Goal: Browse casually: Explore the website without a specific task or goal

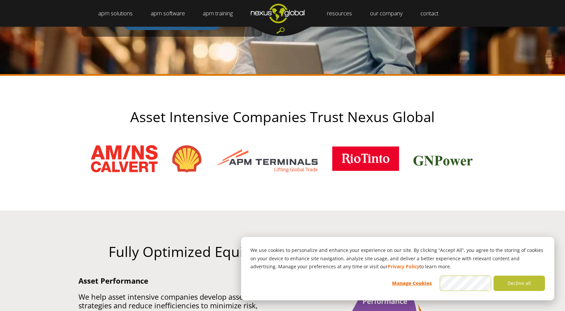
scroll to position [200, 0]
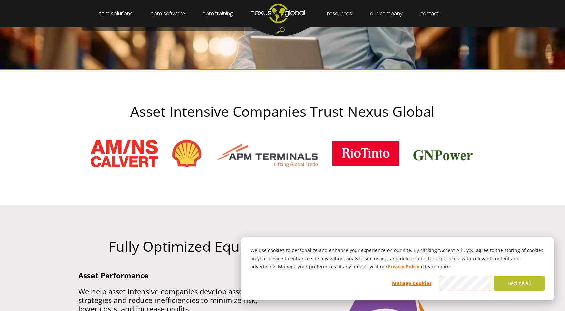
click at [152, 116] on h2 "Asset Intensive Companies Trust Nexus Global" at bounding box center [282, 111] width 434 height 15
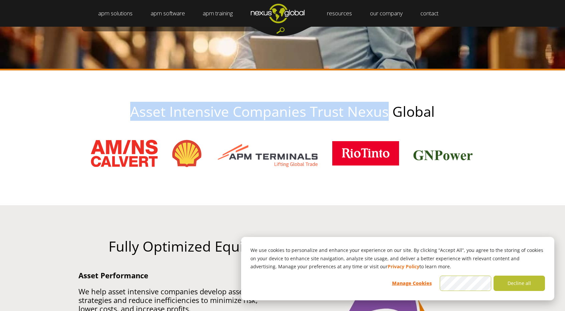
drag, startPoint x: 152, startPoint y: 116, endPoint x: 363, endPoint y: 105, distance: 211.2
click at [363, 105] on h2 "Asset Intensive Companies Trust Nexus Global" at bounding box center [282, 111] width 434 height 15
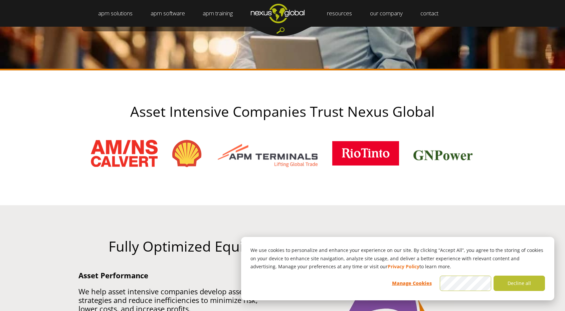
click at [410, 106] on h2 "Asset Intensive Companies Trust Nexus Global" at bounding box center [282, 111] width 434 height 15
drag, startPoint x: 410, startPoint y: 106, endPoint x: 372, endPoint y: 108, distance: 37.8
click at [372, 108] on h2 "Asset Intensive Companies Trust Nexus Global" at bounding box center [282, 111] width 434 height 15
click at [457, 107] on h2 "Asset Intensive Companies Trust Nexus Global" at bounding box center [282, 111] width 434 height 15
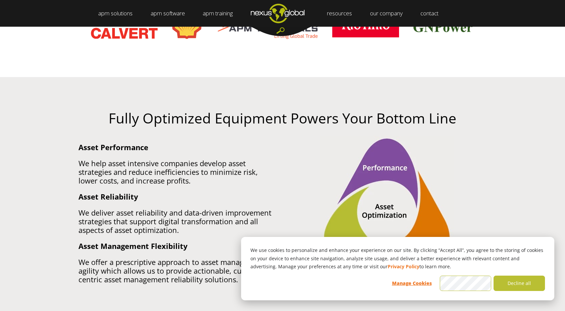
scroll to position [334, 0]
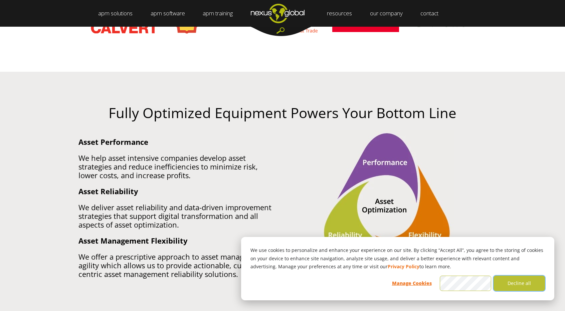
click at [517, 278] on button "Decline all" at bounding box center [518, 283] width 51 height 15
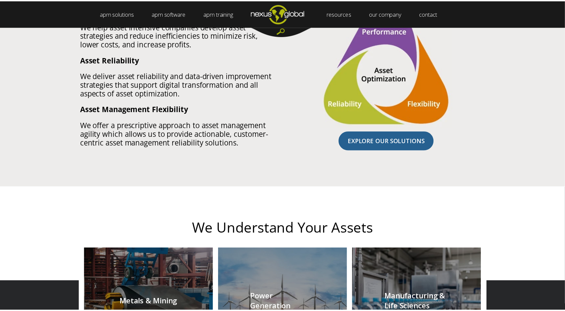
scroll to position [467, 0]
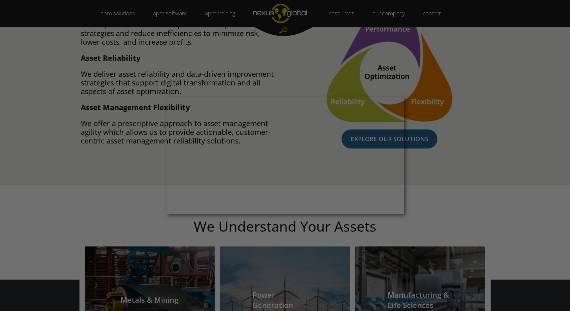
click at [441, 93] on div at bounding box center [287, 157] width 575 height 314
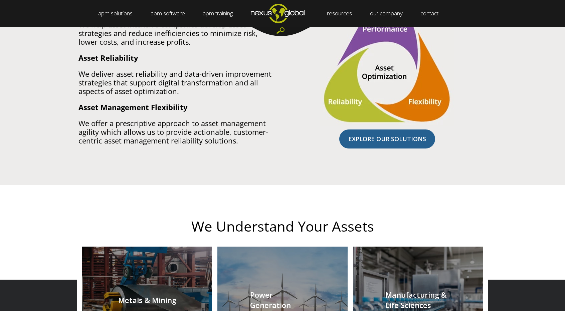
click at [524, 101] on div "Fully Optimized Equipment Powers Your Bottom Line Asset Performance We help ass…" at bounding box center [282, 61] width 565 height 247
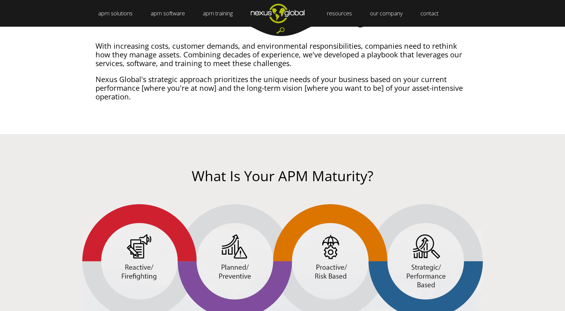
scroll to position [1035, 0]
